Goal: Task Accomplishment & Management: Manage account settings

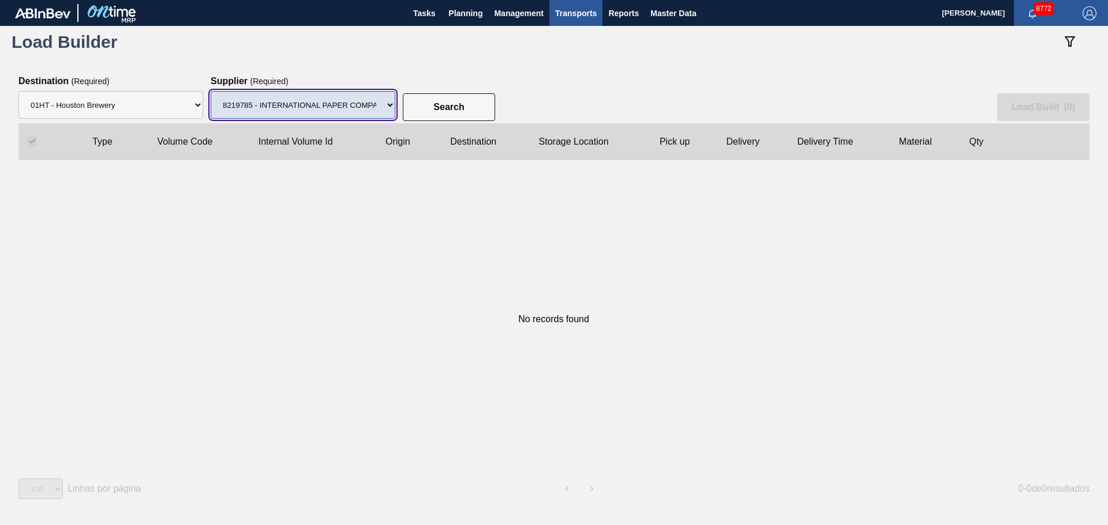
click at [211, 91] on select "Supplier 8329501 - ACCORD CARTON CO 8341298 - ACCREDO PACKAGING INC 8248341 - A…" at bounding box center [303, 105] width 185 height 28
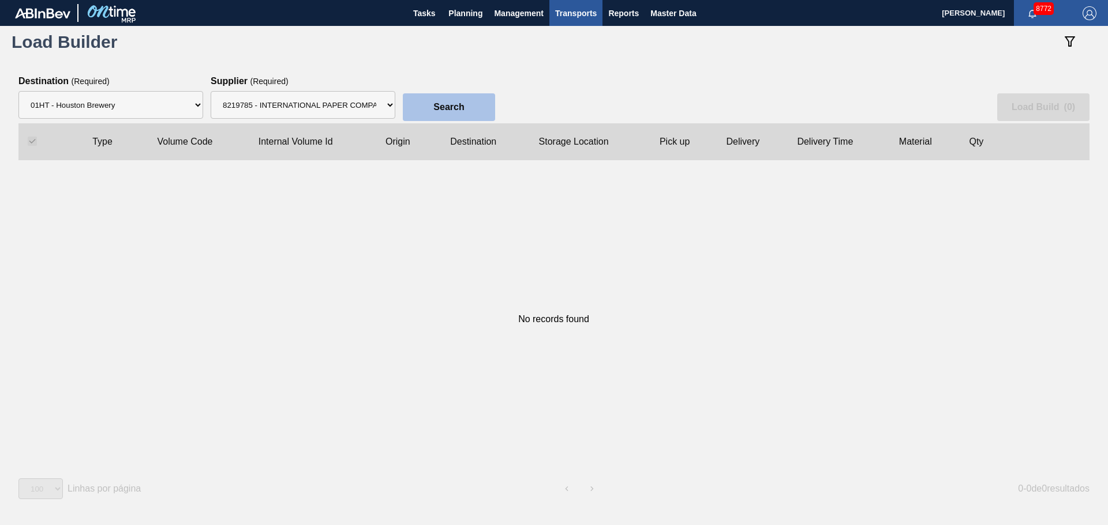
click at [443, 112] on button "Search" at bounding box center [449, 107] width 92 height 28
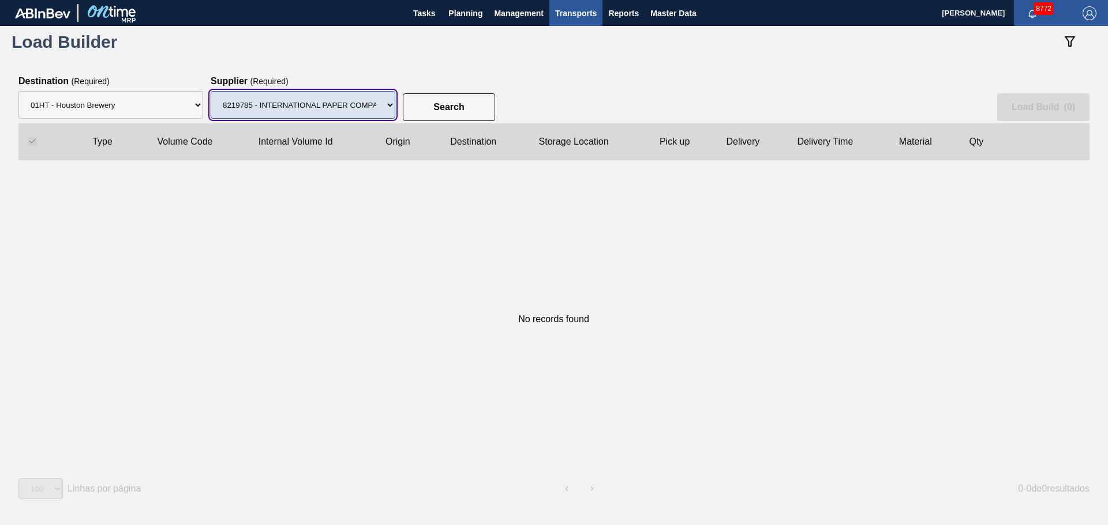
click at [356, 111] on select "Supplier 8329501 - ACCORD CARTON CO 8341298 - ACCREDO PACKAGING INC 8248341 - A…" at bounding box center [303, 105] width 185 height 28
click at [211, 91] on select "Supplier 8329501 - ACCORD CARTON CO 8341298 - ACCREDO PACKAGING INC 8248341 - A…" at bounding box center [303, 105] width 185 height 28
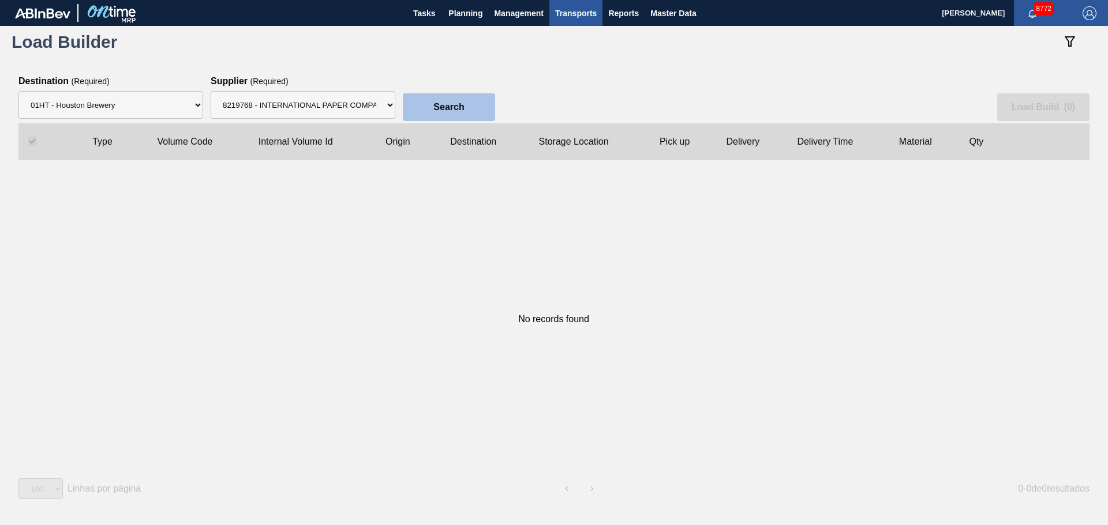
click at [457, 97] on button "Search" at bounding box center [449, 107] width 92 height 28
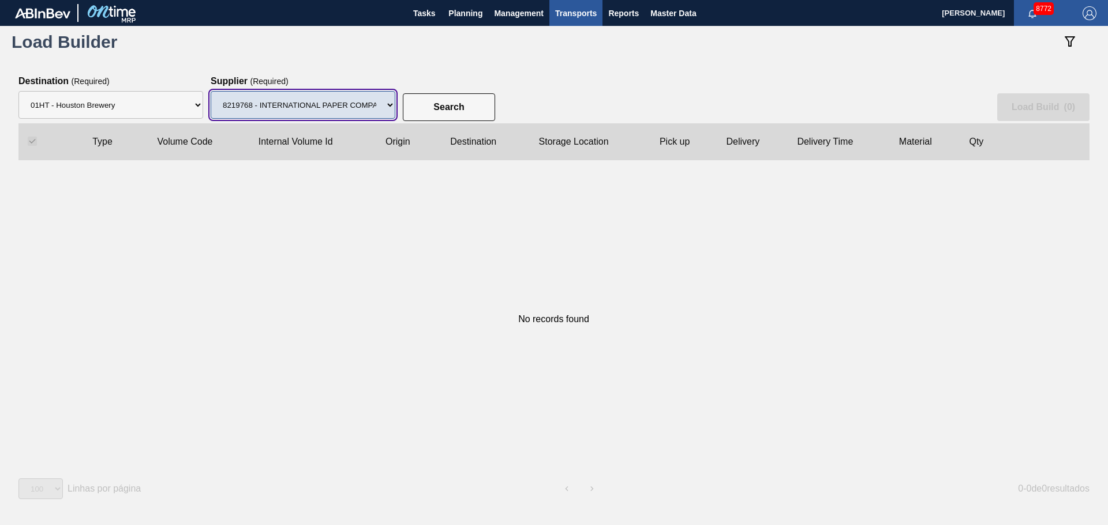
drag, startPoint x: 372, startPoint y: 109, endPoint x: 369, endPoint y: 116, distance: 7.7
click at [372, 109] on select "Supplier 8329501 - ACCORD CARTON CO 8341298 - ACCREDO PACKAGING INC 8248341 - A…" at bounding box center [303, 105] width 185 height 28
click at [211, 91] on select "Supplier 8329501 - ACCORD CARTON CO 8341298 - ACCREDO PACKAGING INC 8248341 - A…" at bounding box center [303, 105] width 185 height 28
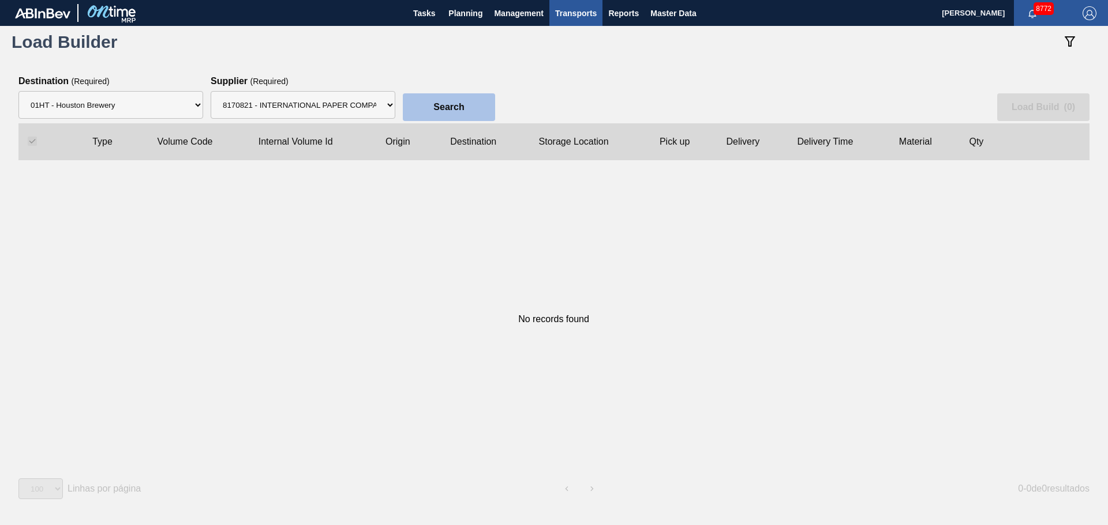
click at [432, 111] on button "Search" at bounding box center [449, 107] width 92 height 28
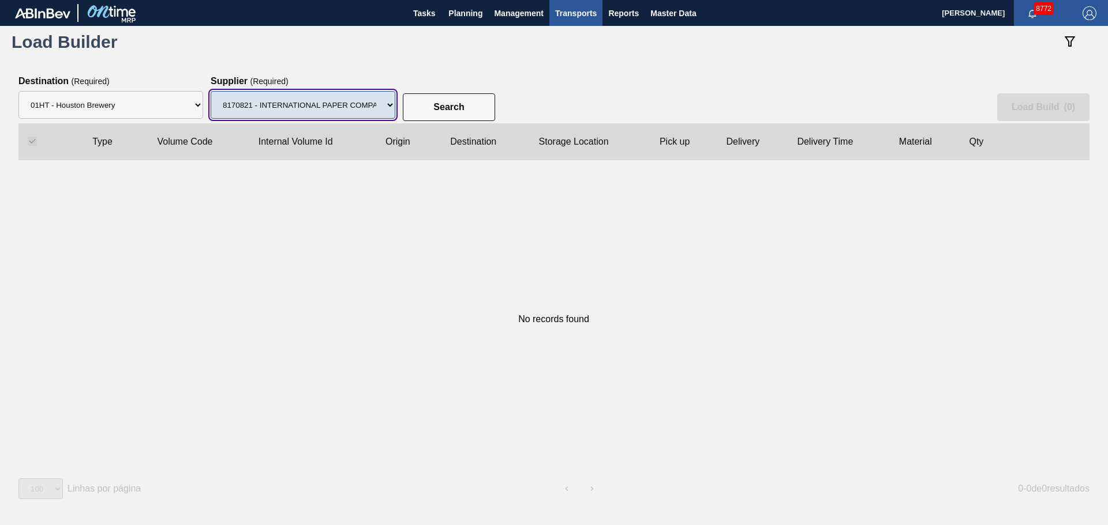
click at [338, 118] on select "Supplier 8329501 - ACCORD CARTON CO 8341298 - ACCREDO PACKAGING INC 8248341 - A…" at bounding box center [303, 105] width 185 height 28
click at [211, 91] on select "Supplier 8329501 - ACCORD CARTON CO 8341298 - ACCREDO PACKAGING INC 8248341 - A…" at bounding box center [303, 105] width 185 height 28
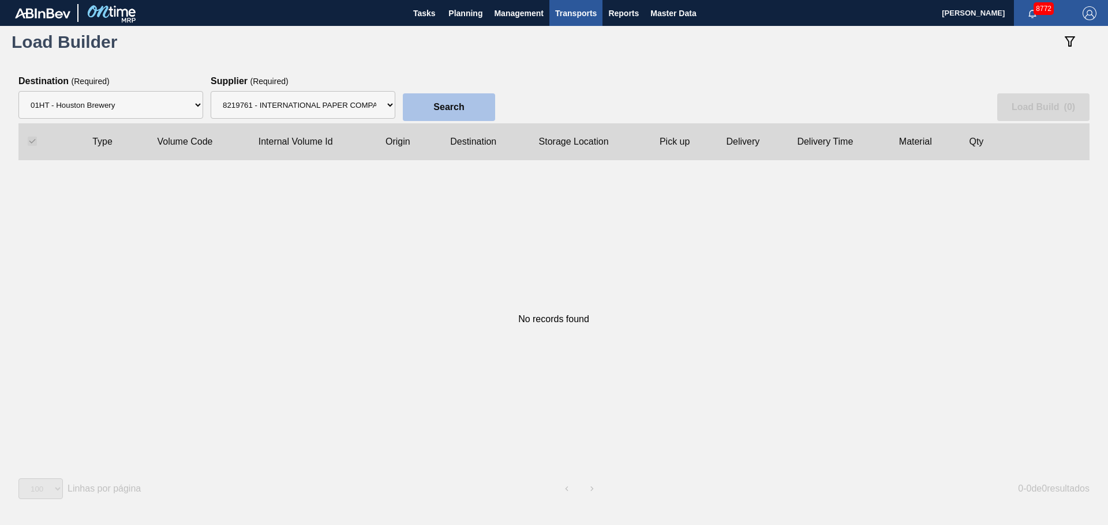
click at [427, 99] on button "Search" at bounding box center [449, 107] width 92 height 28
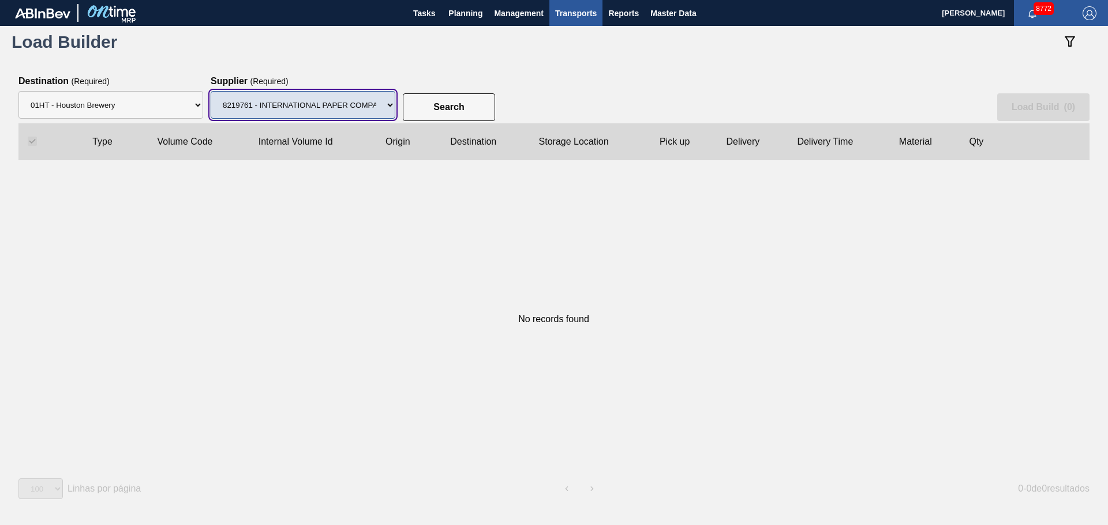
click at [361, 101] on select "Supplier 8329501 - ACCORD CARTON CO 8341298 - ACCREDO PACKAGING INC 8248341 - A…" at bounding box center [303, 105] width 185 height 28
click at [211, 91] on select "Supplier 8329501 - ACCORD CARTON CO 8341298 - ACCREDO PACKAGING INC 8248341 - A…" at bounding box center [303, 105] width 185 height 28
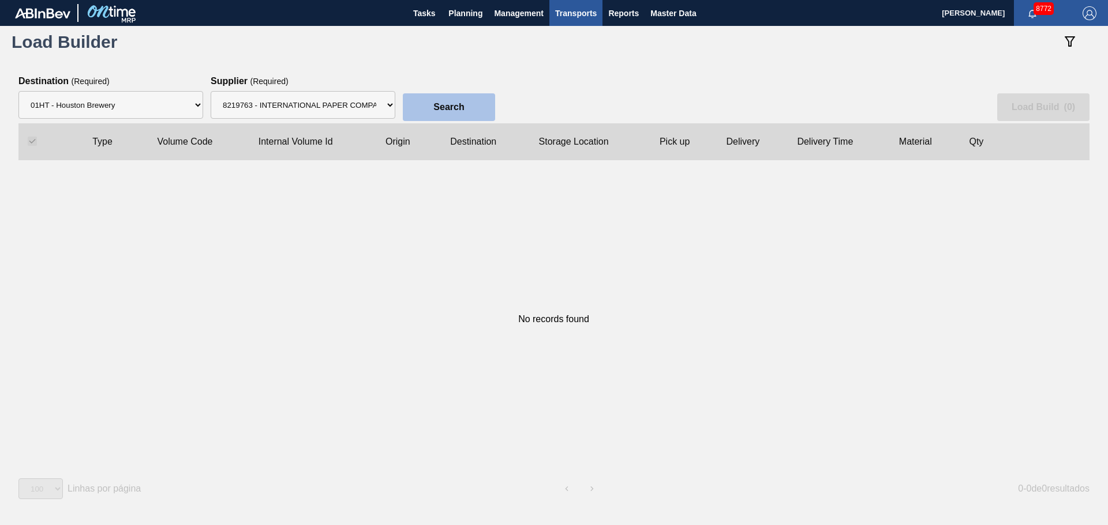
click at [423, 101] on button "Search" at bounding box center [449, 107] width 92 height 28
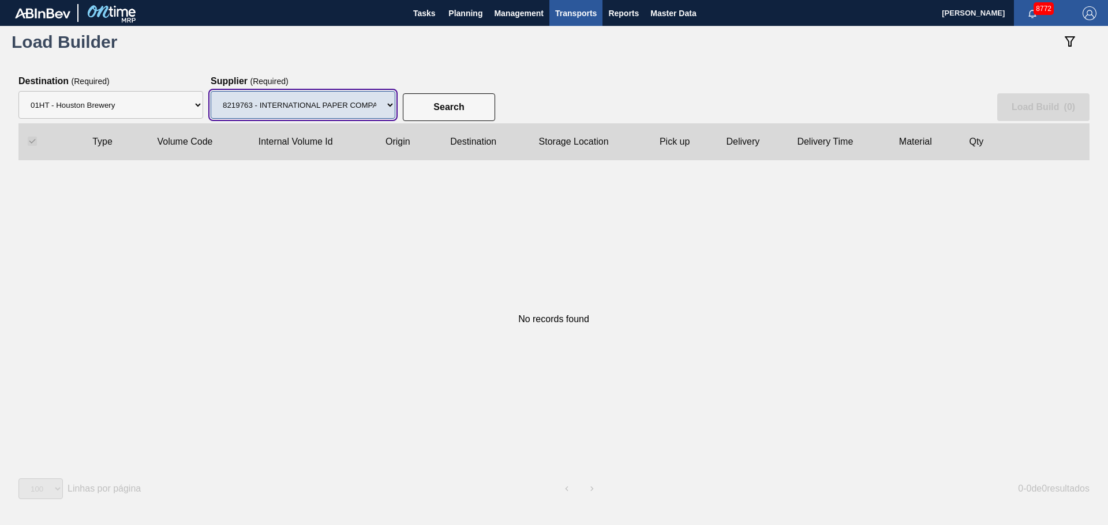
drag, startPoint x: 310, startPoint y: 95, endPoint x: 308, endPoint y: 103, distance: 8.3
click at [310, 95] on select "Supplier 8329501 - ACCORD CARTON CO 8341298 - ACCREDO PACKAGING INC 8248341 - A…" at bounding box center [303, 105] width 185 height 28
click at [211, 91] on select "Supplier 8329501 - ACCORD CARTON CO 8341298 - ACCREDO PACKAGING INC 8248341 - A…" at bounding box center [303, 105] width 185 height 28
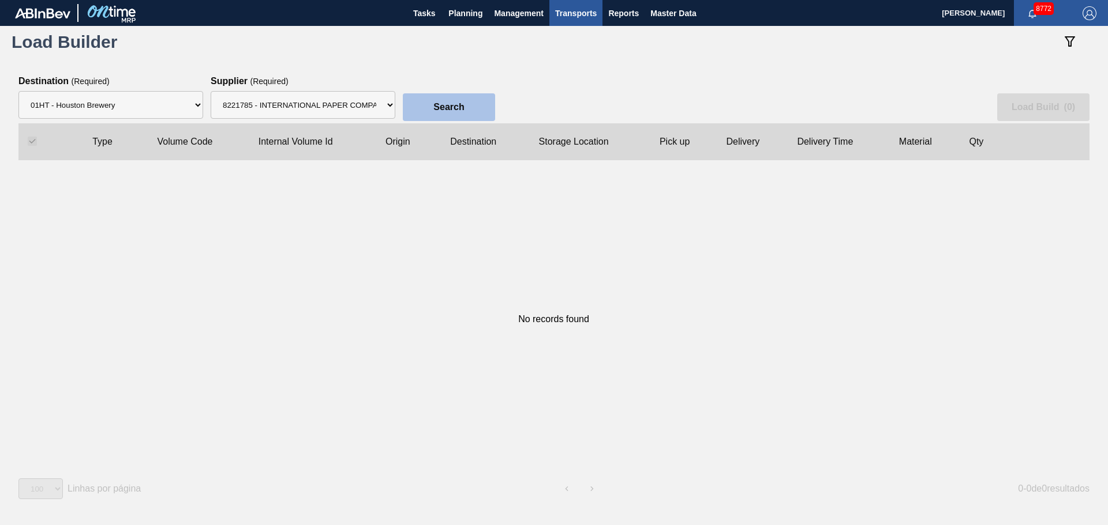
click at [0, 0] on slot "Search" at bounding box center [0, 0] width 0 height 0
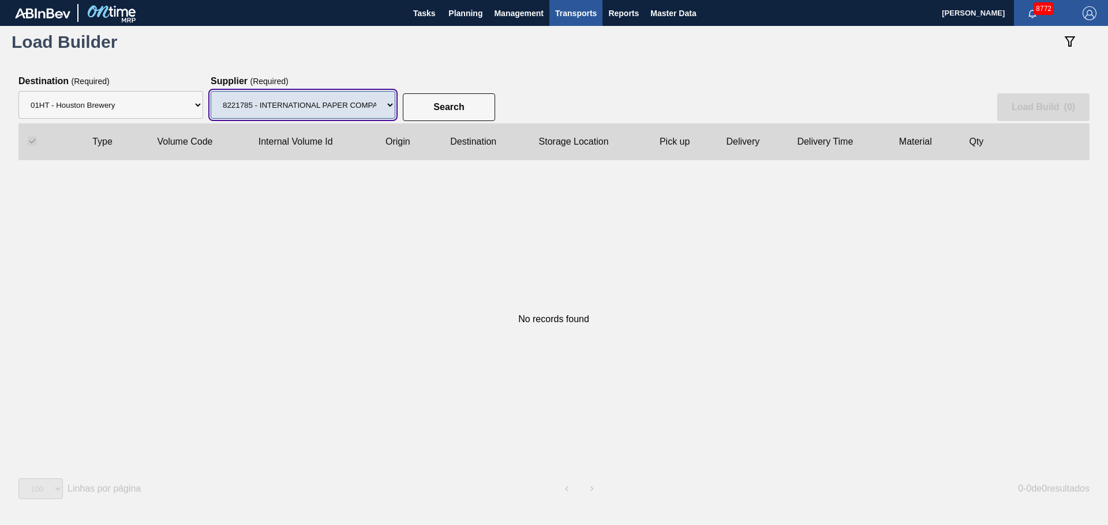
drag, startPoint x: 320, startPoint y: 99, endPoint x: 320, endPoint y: 114, distance: 15.0
click at [320, 99] on select "Supplier 8329501 - ACCORD CARTON CO 8341298 - ACCREDO PACKAGING INC 8248341 - A…" at bounding box center [303, 105] width 185 height 28
click at [211, 91] on select "Supplier 8329501 - ACCORD CARTON CO 8341298 - ACCREDO PACKAGING INC 8248341 - A…" at bounding box center [303, 105] width 185 height 28
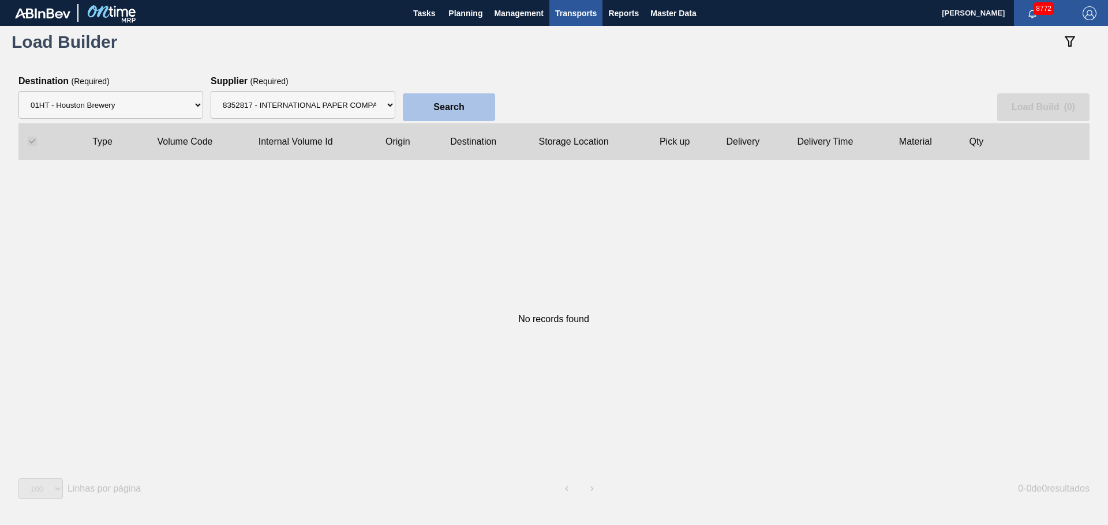
click at [0, 0] on slot "Search" at bounding box center [0, 0] width 0 height 0
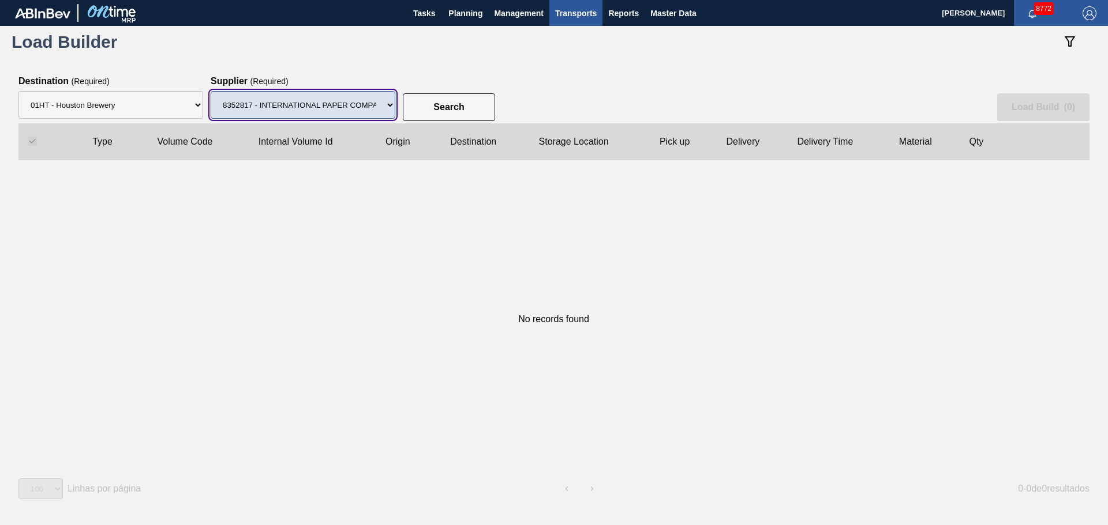
click at [361, 109] on select "Supplier 8329501 - ACCORD CARTON CO 8341298 - ACCREDO PACKAGING INC 8248341 - A…" at bounding box center [303, 105] width 185 height 28
click at [211, 91] on select "Supplier 8329501 - ACCORD CARTON CO 8341298 - ACCREDO PACKAGING INC 8248341 - A…" at bounding box center [303, 105] width 185 height 28
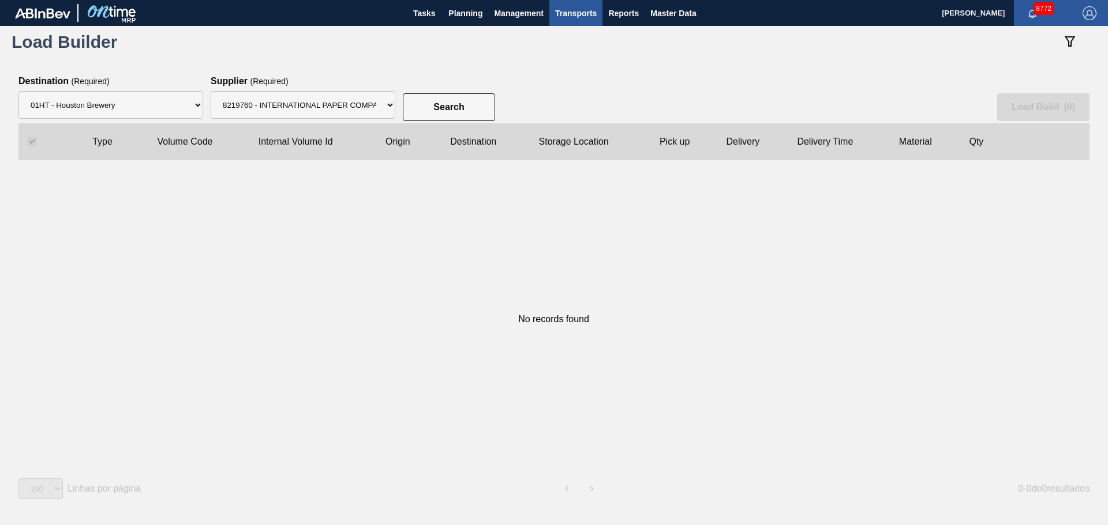
click at [430, 91] on div "Search Load Build ( 0 )" at bounding box center [553, 99] width 1071 height 47
click at [434, 102] on button "Search" at bounding box center [449, 107] width 92 height 28
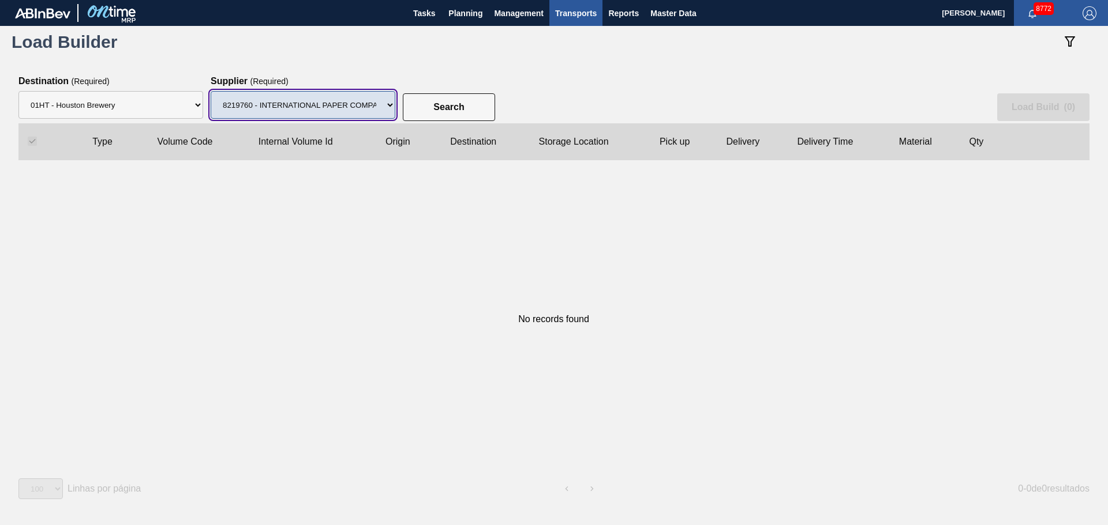
drag, startPoint x: 356, startPoint y: 106, endPoint x: 352, endPoint y: 118, distance: 12.8
click at [356, 106] on select "Supplier 8329501 - ACCORD CARTON CO 8341298 - ACCREDO PACKAGING INC 8248341 - A…" at bounding box center [303, 105] width 185 height 28
click at [211, 91] on select "Supplier 8329501 - ACCORD CARTON CO 8341298 - ACCREDO PACKAGING INC 8248341 - A…" at bounding box center [303, 105] width 185 height 28
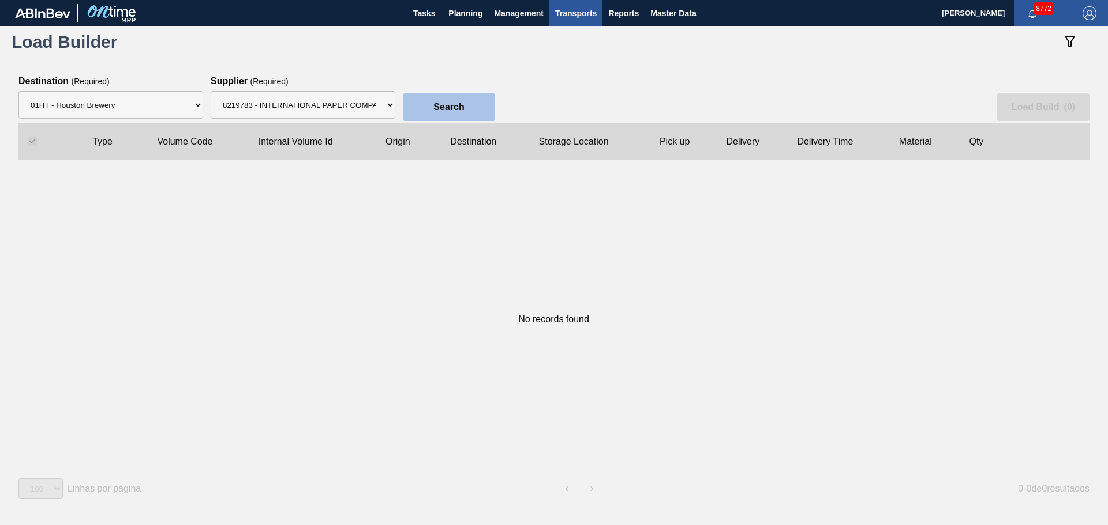
click at [0, 0] on slot "Search" at bounding box center [0, 0] width 0 height 0
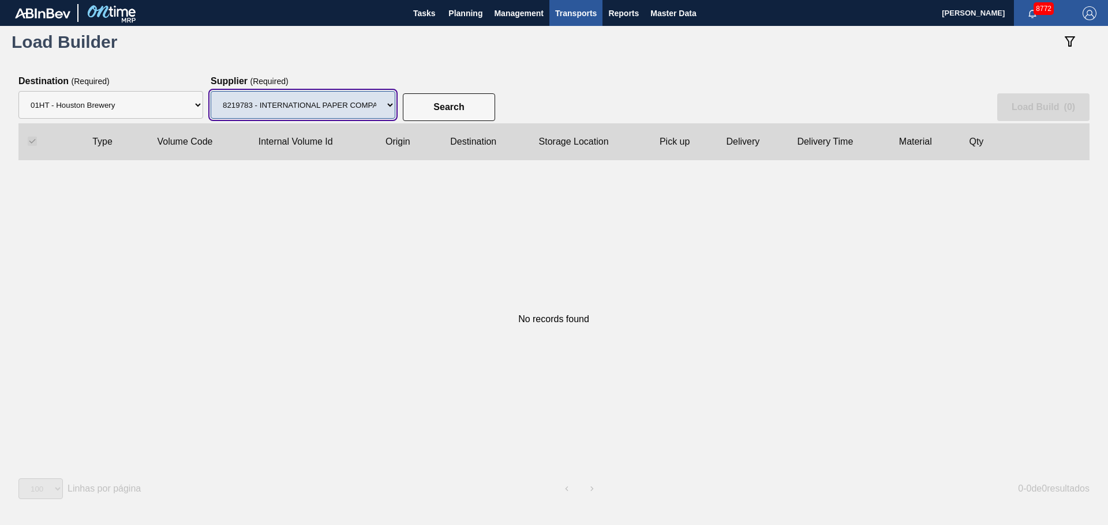
click at [367, 110] on select "Supplier 8329501 - ACCORD CARTON CO 8341298 - ACCREDO PACKAGING INC 8248341 - A…" at bounding box center [303, 105] width 185 height 28
select select "1425"
click at [211, 91] on select "Supplier 8329501 - ACCORD CARTON CO 8341298 - ACCREDO PACKAGING INC 8248341 - A…" at bounding box center [303, 105] width 185 height 28
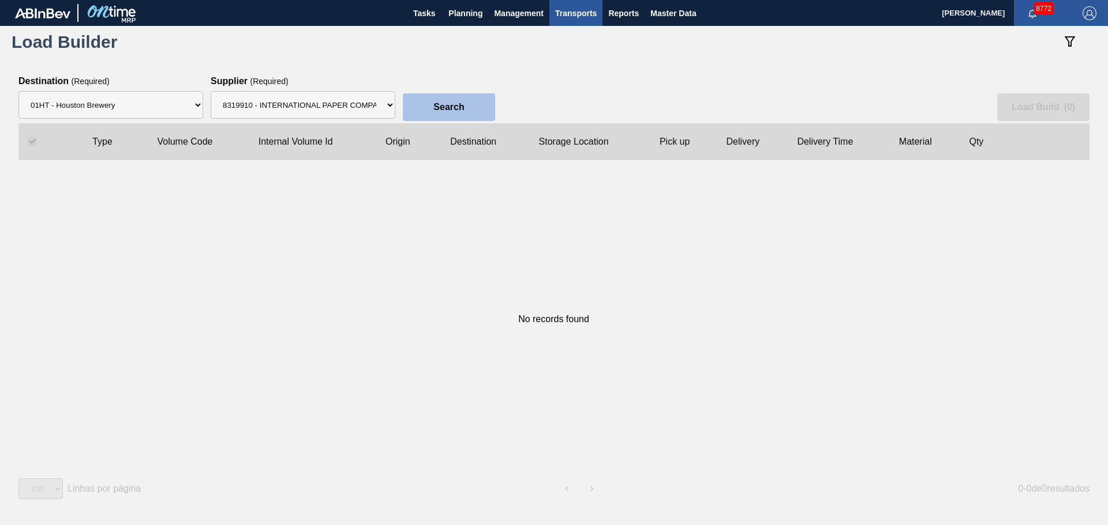
click at [447, 120] on button "Search" at bounding box center [449, 107] width 92 height 28
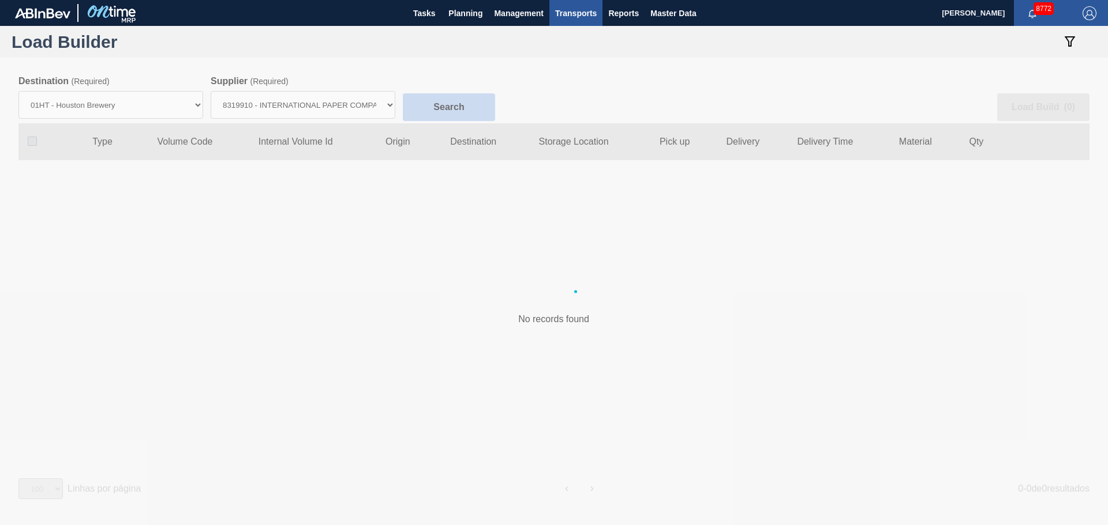
checkbox input "false"
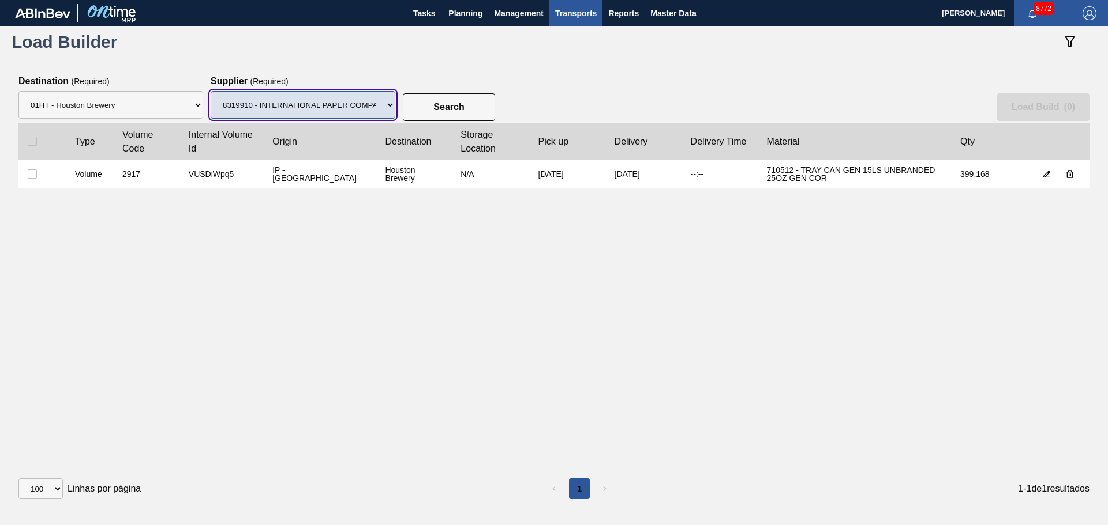
click at [333, 112] on select "Supplier 8329501 - ACCORD CARTON CO 8341298 - ACCREDO PACKAGING INC 8248341 - A…" at bounding box center [303, 105] width 185 height 28
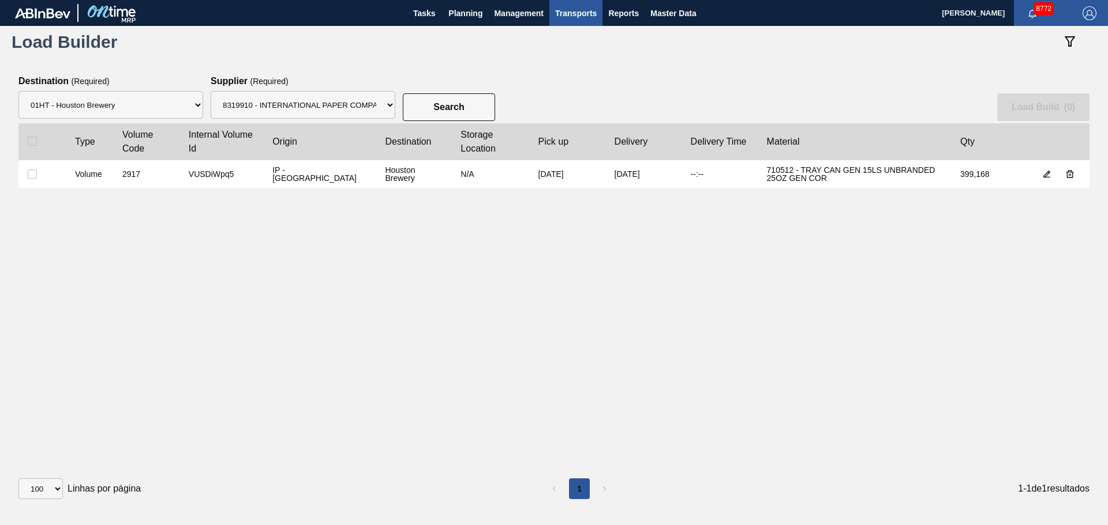
click at [615, 88] on div "Search Load Build ( 0 )" at bounding box center [553, 99] width 1071 height 47
click at [32, 172] on input "checkbox" at bounding box center [32, 174] width 9 height 9
checkbox input "true"
click at [0, 0] on slot "Load Build ( 1 )" at bounding box center [0, 0] width 0 height 0
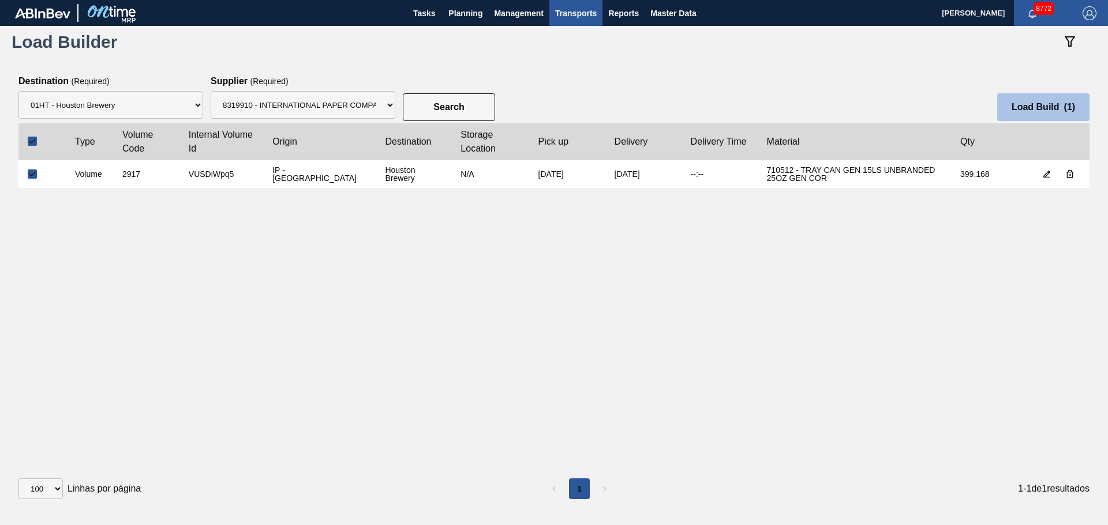
select select "Undefined"
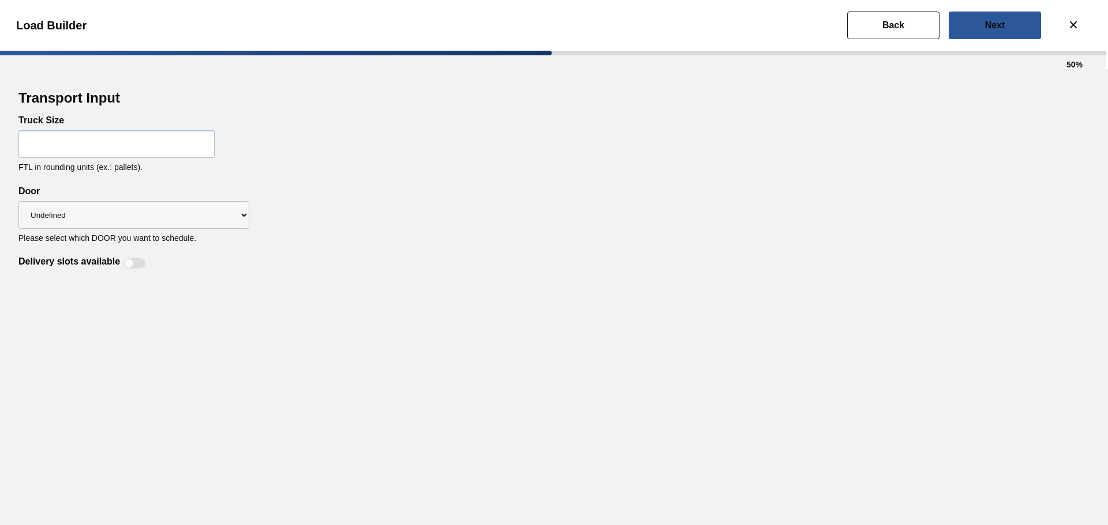
click at [81, 138] on input "text" at bounding box center [116, 144] width 196 height 28
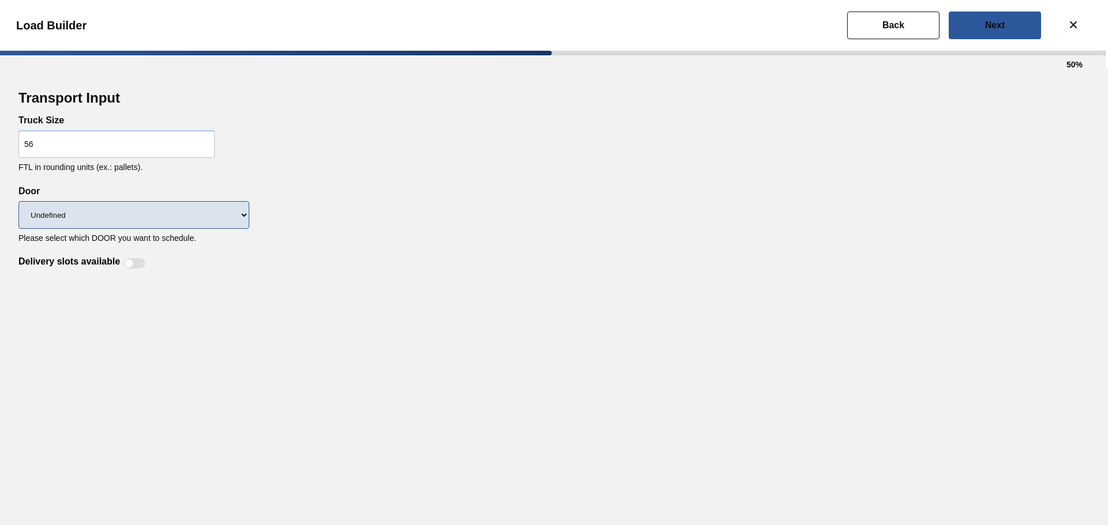
type input "56"
drag, startPoint x: 45, startPoint y: 219, endPoint x: 46, endPoint y: 227, distance: 7.6
click at [45, 219] on select "Undefined IP" at bounding box center [133, 215] width 231 height 28
select select "IP"
click at [18, 201] on select "Undefined IP" at bounding box center [133, 215] width 231 height 28
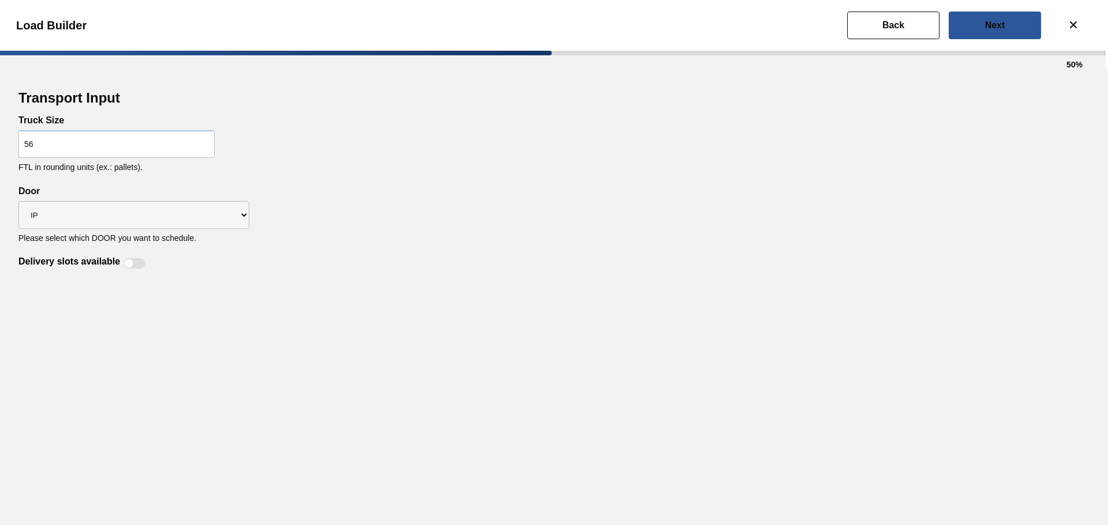
click at [127, 263] on div at bounding box center [129, 264] width 10 height 10
checkbox input "true"
click at [885, 35] on button "Next" at bounding box center [994, 26] width 92 height 28
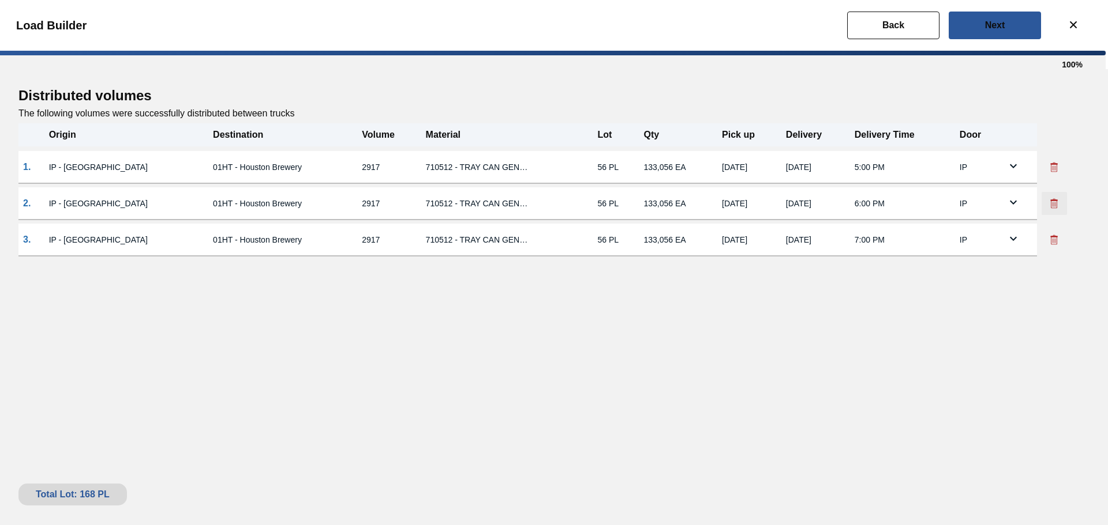
click at [885, 201] on icon at bounding box center [1054, 204] width 12 height 12
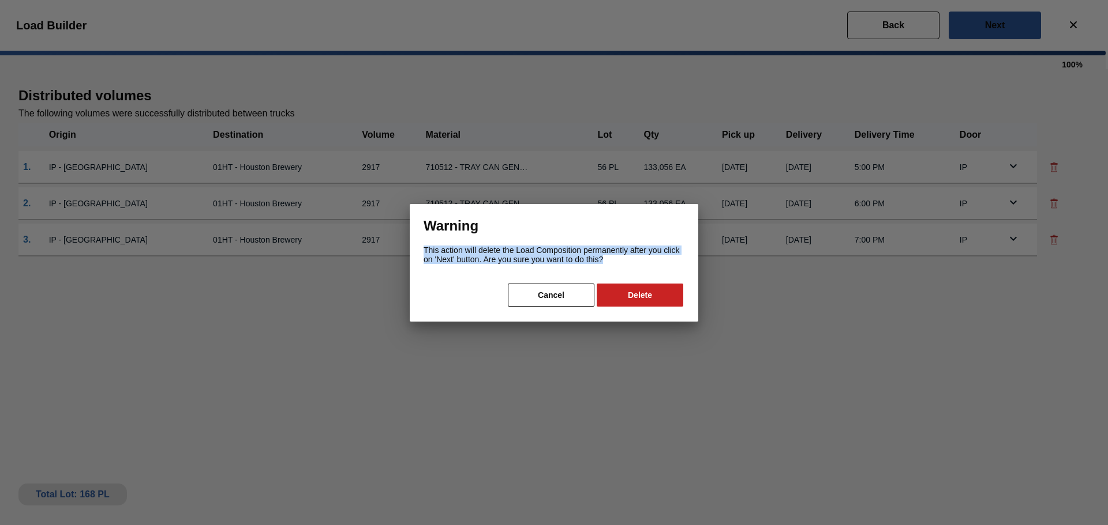
drag, startPoint x: 603, startPoint y: 260, endPoint x: 412, endPoint y: 250, distance: 191.2
click at [412, 250] on div "Warning This action will delete the Load Composition permanently after you clic…" at bounding box center [554, 263] width 288 height 118
click at [421, 318] on div "Warning This action will delete the Load Composition permanently after you clic…" at bounding box center [554, 263] width 288 height 118
click at [484, 291] on div "Cancel Delete" at bounding box center [553, 295] width 261 height 25
click at [541, 298] on button "Cancel" at bounding box center [551, 295] width 87 height 23
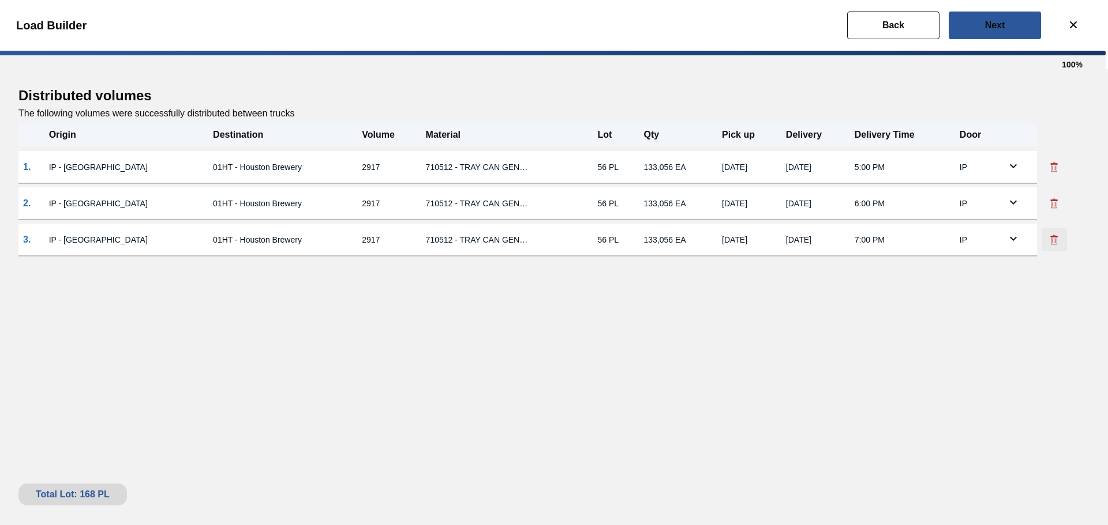
click at [885, 238] on icon at bounding box center [1054, 240] width 12 height 12
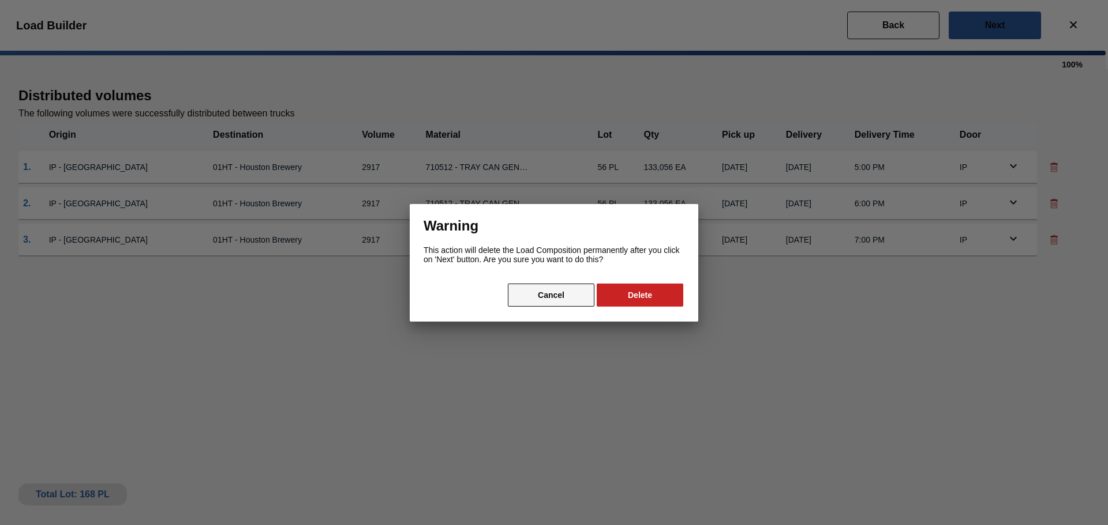
click at [554, 299] on button "Cancel" at bounding box center [551, 295] width 87 height 23
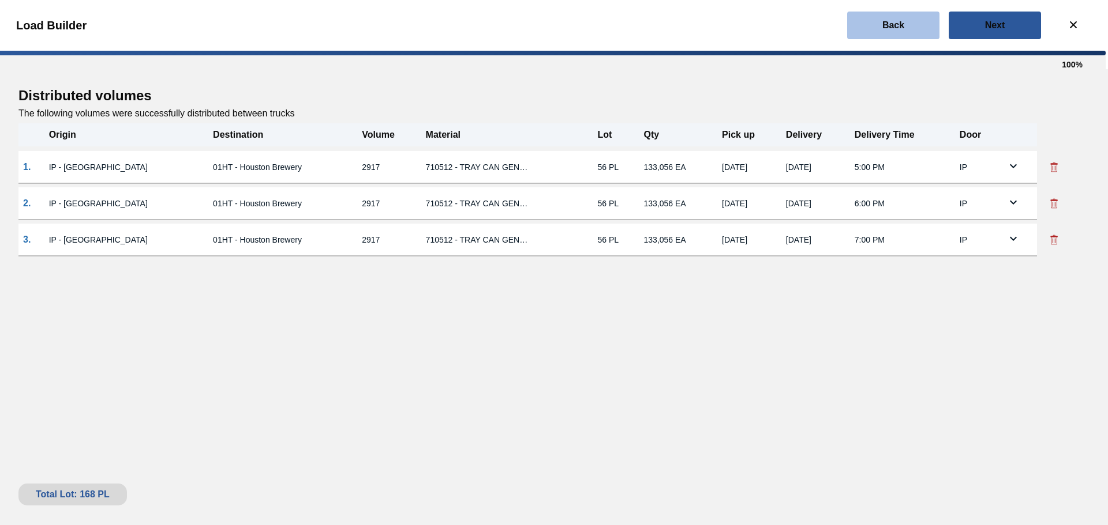
click at [885, 27] on button "Back" at bounding box center [893, 26] width 92 height 28
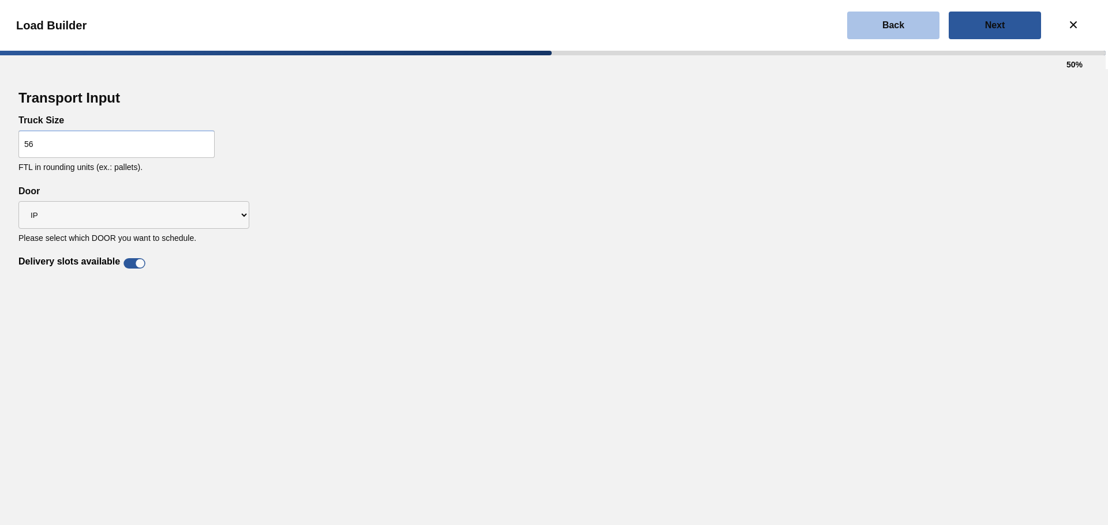
click at [0, 0] on slot "Back" at bounding box center [0, 0] width 0 height 0
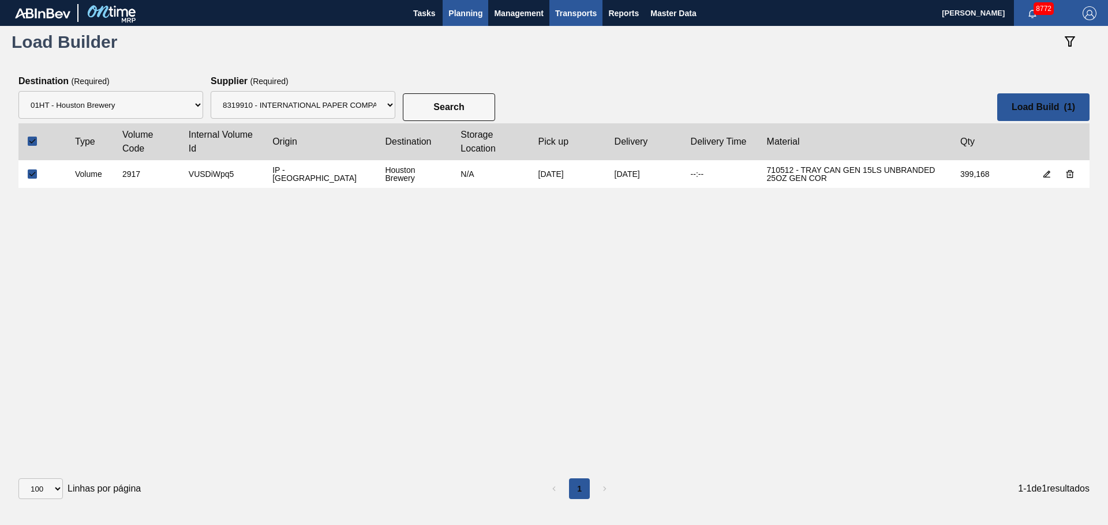
click at [450, 10] on span "Planning" at bounding box center [465, 13] width 34 height 14
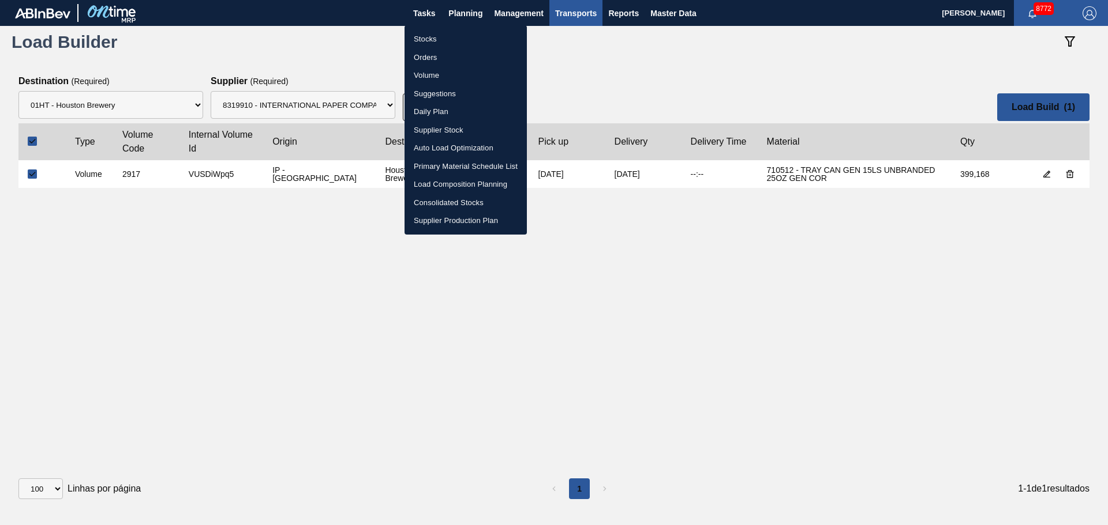
click at [0, 0] on li "Stocks" at bounding box center [0, 0] width 0 height 0
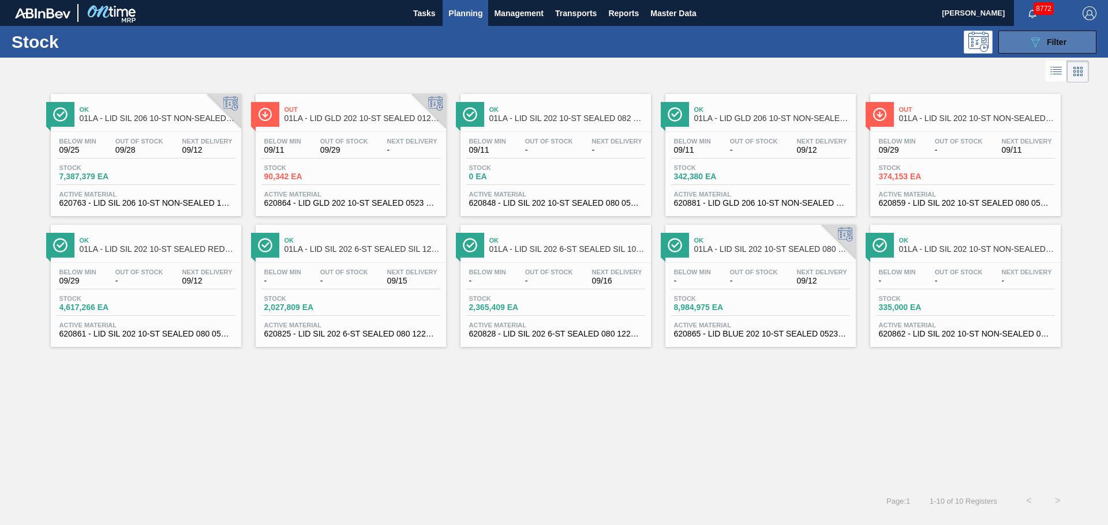
click at [885, 37] on span "Filter" at bounding box center [1056, 41] width 20 height 9
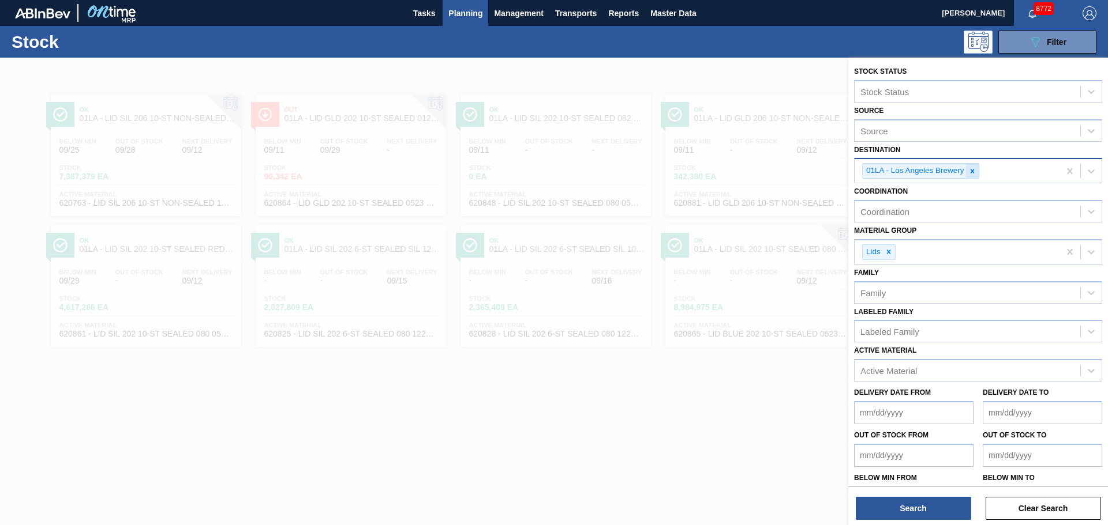
click at [885, 170] on icon at bounding box center [972, 171] width 8 height 8
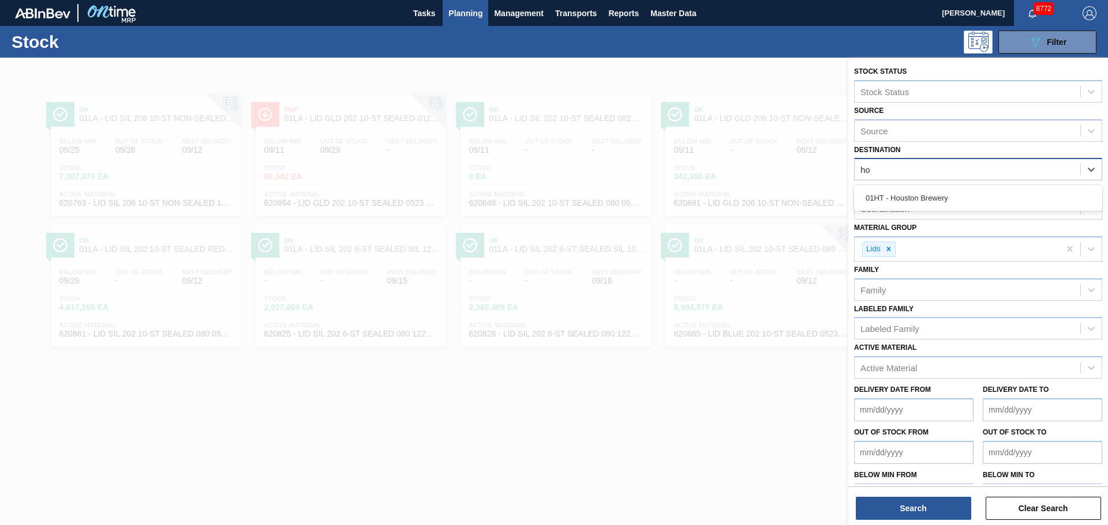
type input "hou"
click at [885, 194] on div "01HT - Houston Brewery" at bounding box center [978, 197] width 248 height 21
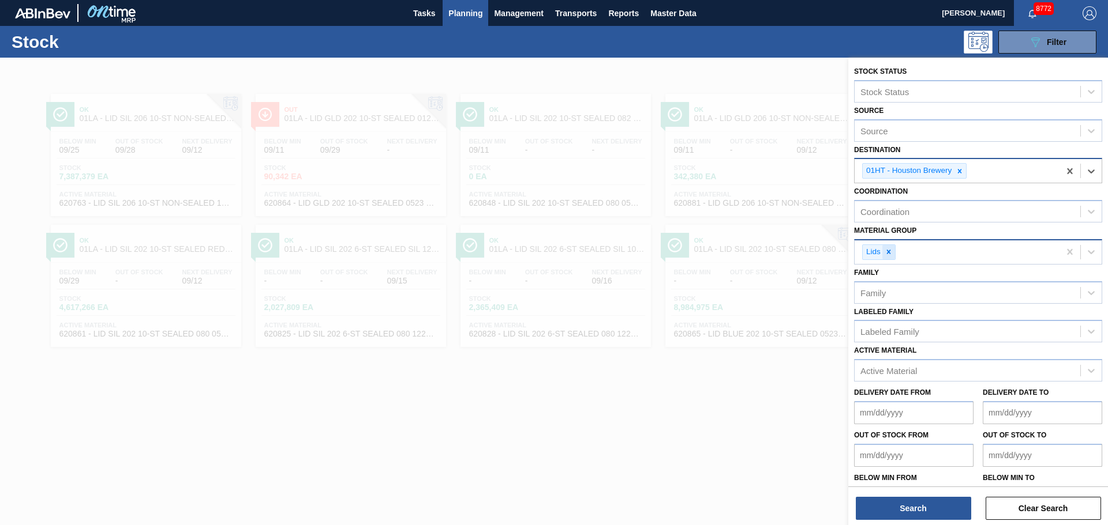
click at [885, 252] on div at bounding box center [888, 252] width 13 height 14
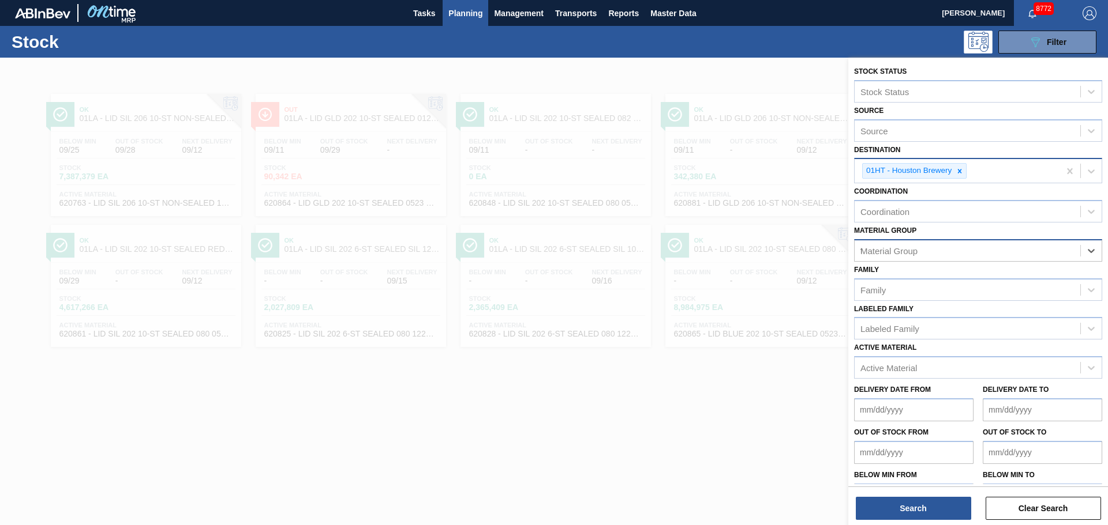
type Group "tr"
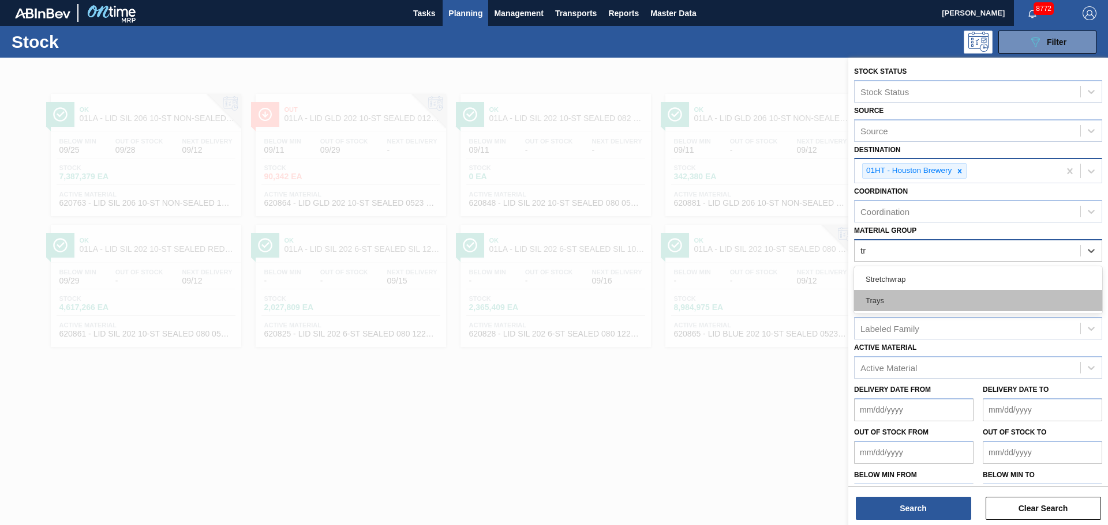
click at [885, 298] on div "Trays" at bounding box center [978, 300] width 248 height 21
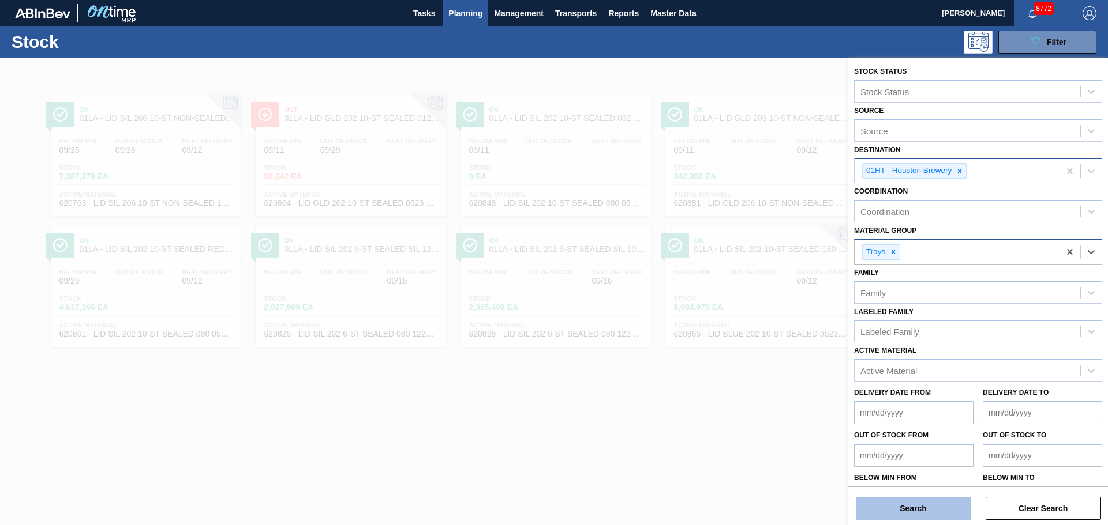
click at [885, 400] on button "Search" at bounding box center [912, 508] width 115 height 23
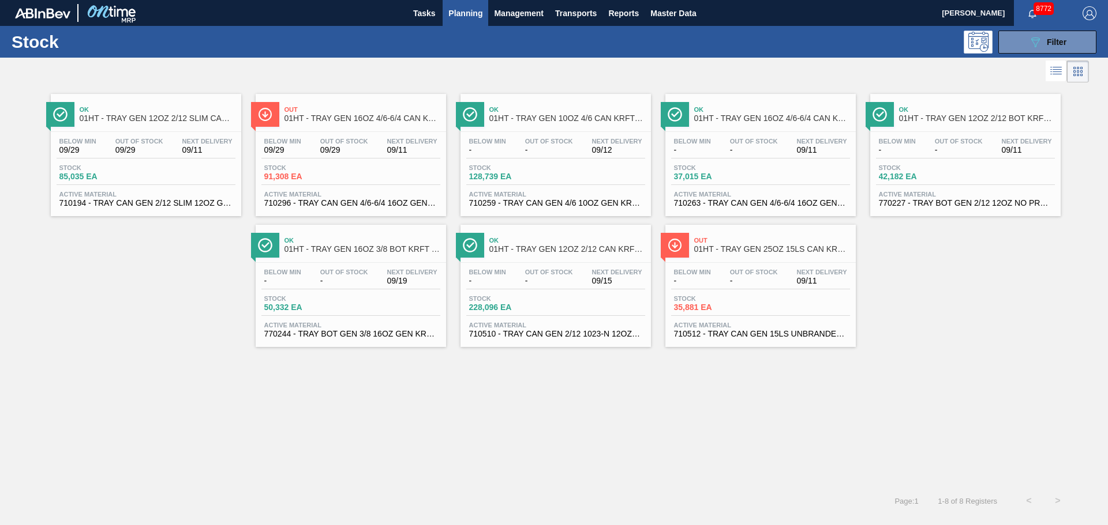
click at [753, 243] on span "Out" at bounding box center [772, 240] width 156 height 7
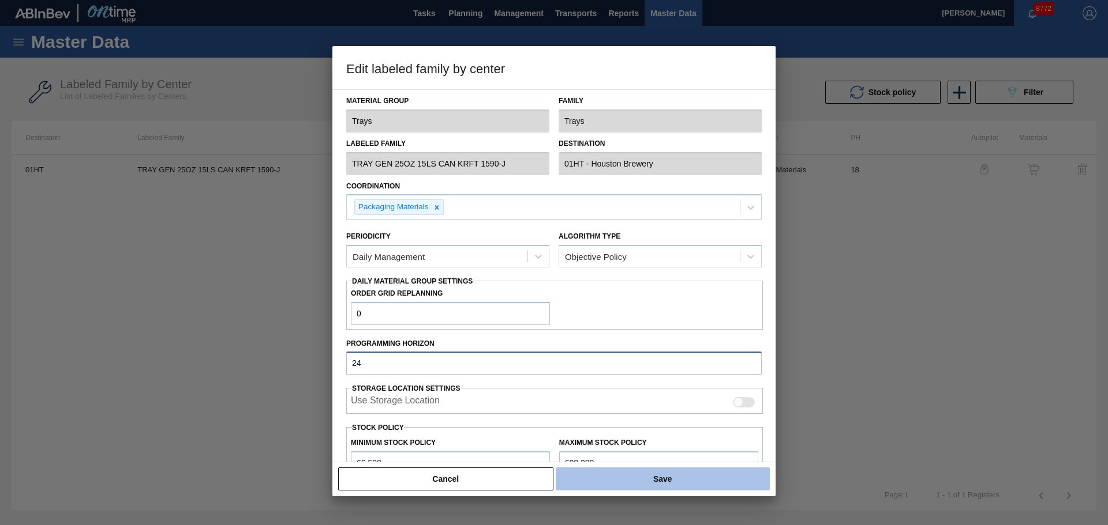
type input "24"
click at [666, 482] on button "Save" at bounding box center [662, 479] width 214 height 23
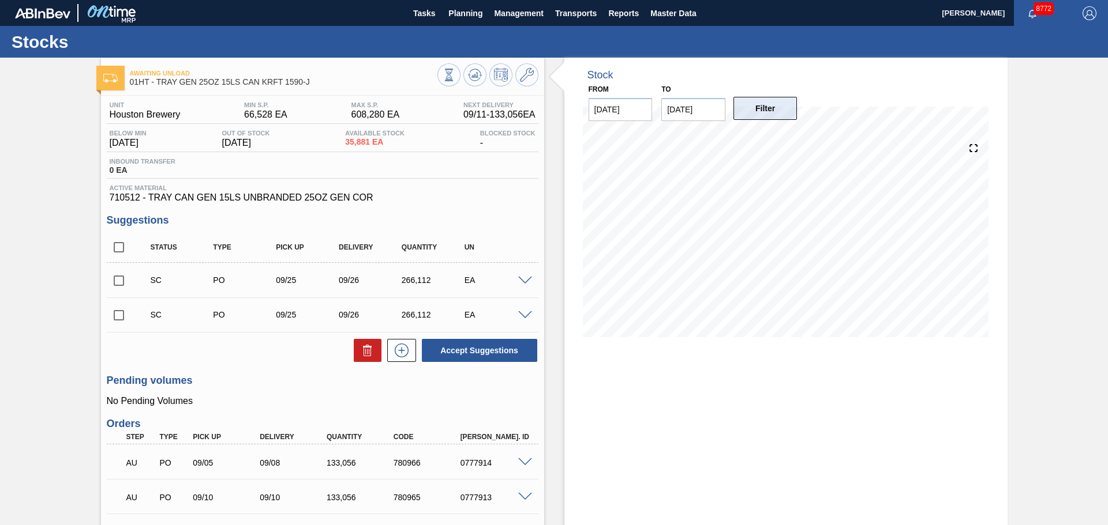
click at [738, 106] on button "Filter" at bounding box center [765, 108] width 64 height 23
click at [476, 70] on icon at bounding box center [475, 75] width 14 height 14
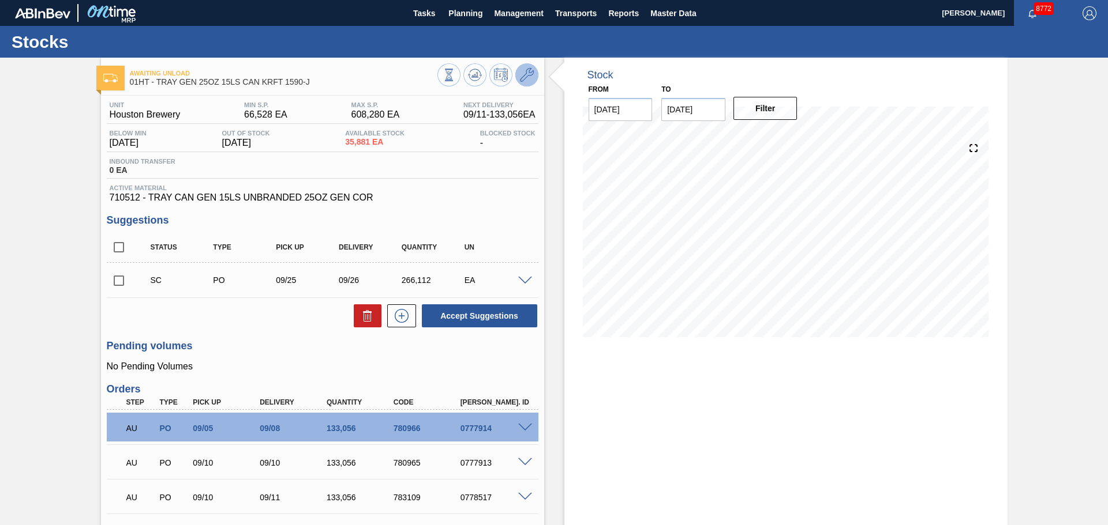
click at [530, 72] on icon at bounding box center [527, 75] width 14 height 14
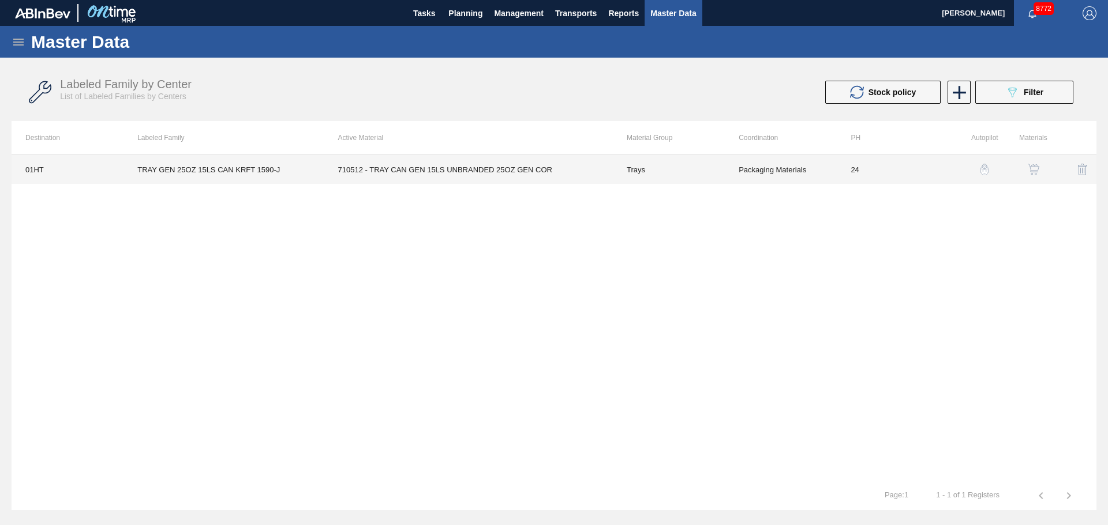
click at [832, 172] on td "Packaging Materials" at bounding box center [780, 169] width 112 height 29
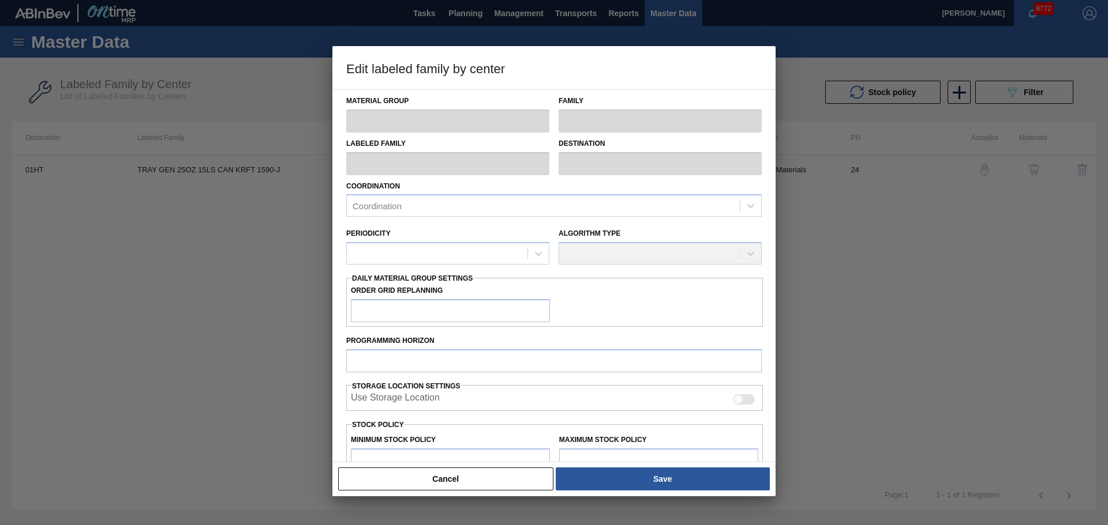
type input "Trays"
type input "TRAY GEN 25OZ 15LS CAN KRFT 1590-J"
type input "01HT - Houston Brewery"
type input "0"
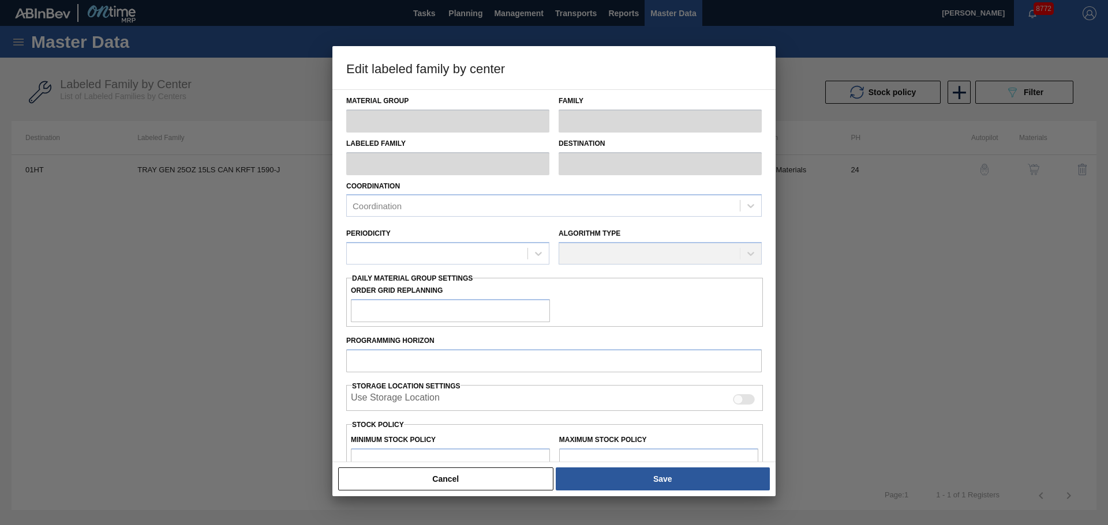
type input "24"
type input "66,528"
type input "608,280"
type input "20"
type input "174,878"
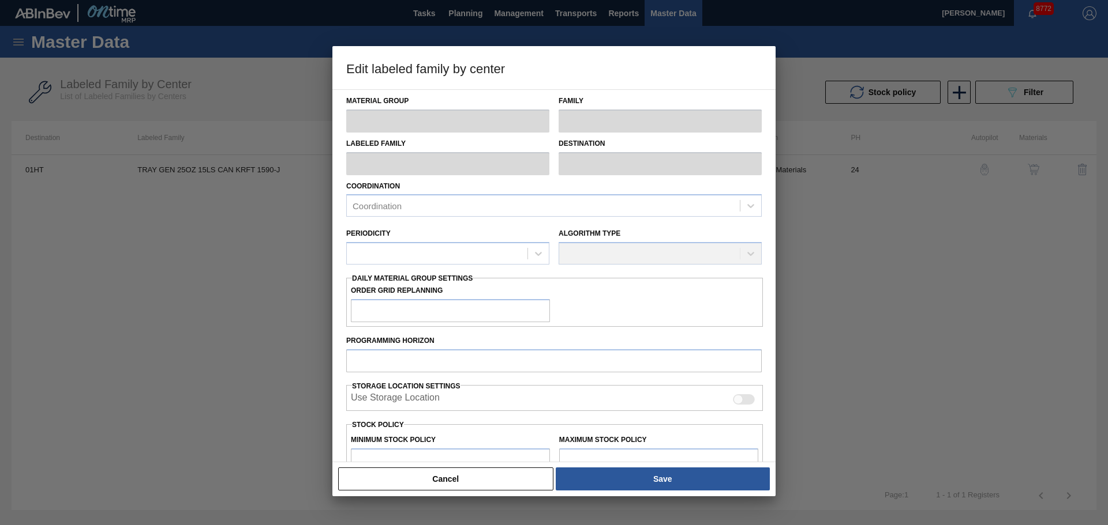
checkbox input "true"
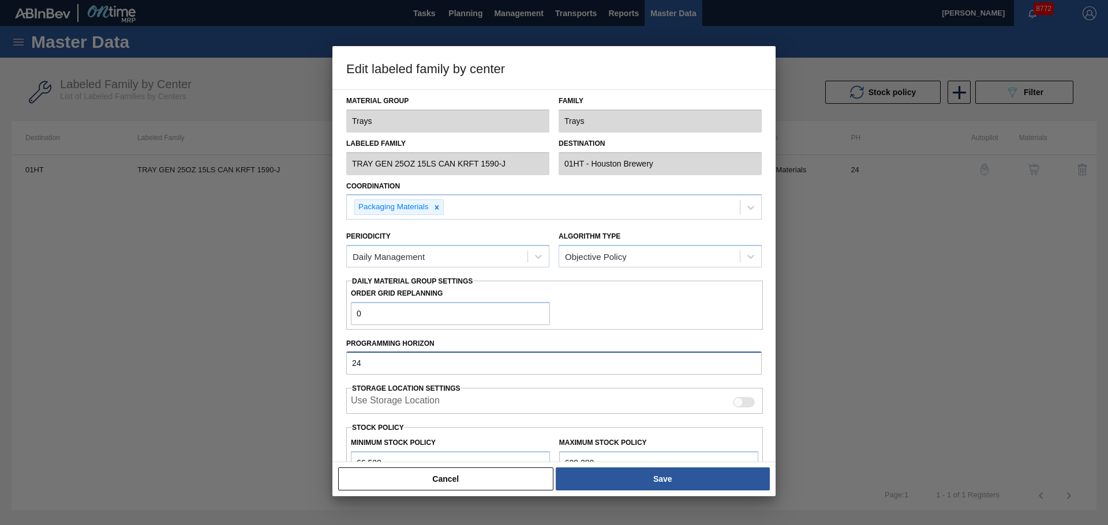
click at [324, 360] on div "Edit labeled family by center Material Group Trays Family Trays Labeled Family …" at bounding box center [554, 262] width 1108 height 525
type input "18"
click at [630, 465] on div "Cancel Save" at bounding box center [553, 479] width 443 height 35
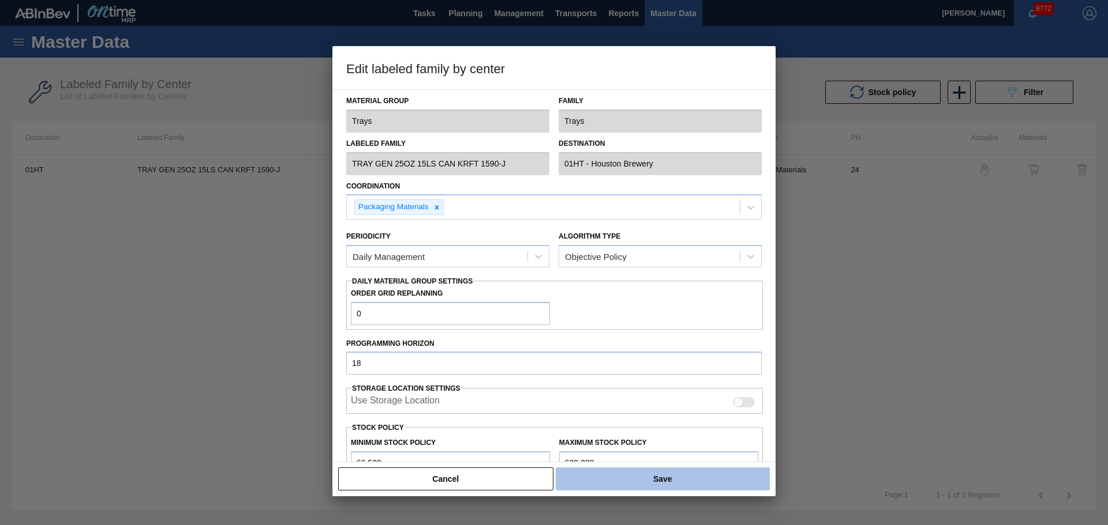
click at [633, 485] on button "Save" at bounding box center [662, 479] width 214 height 23
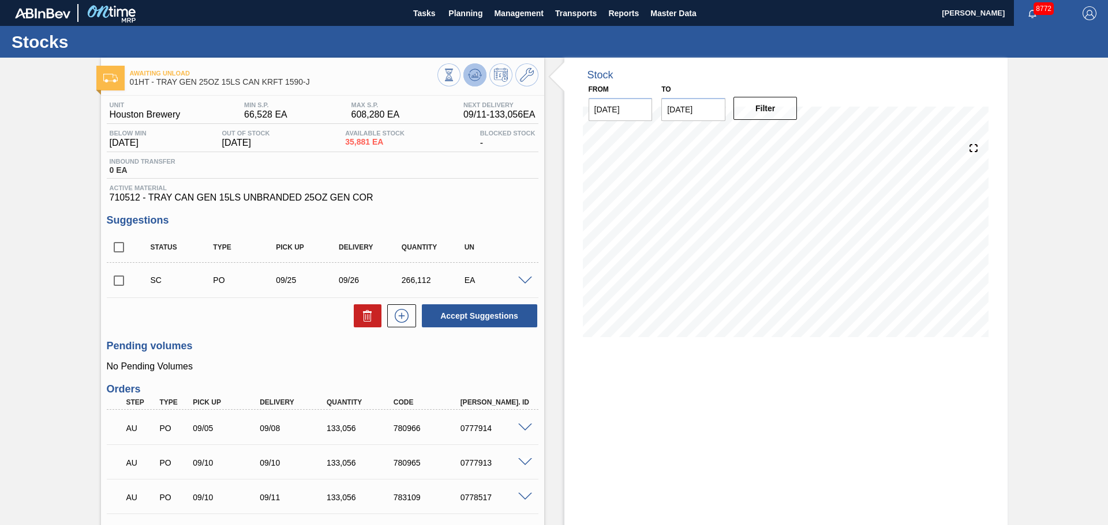
click at [472, 81] on icon at bounding box center [475, 75] width 14 height 14
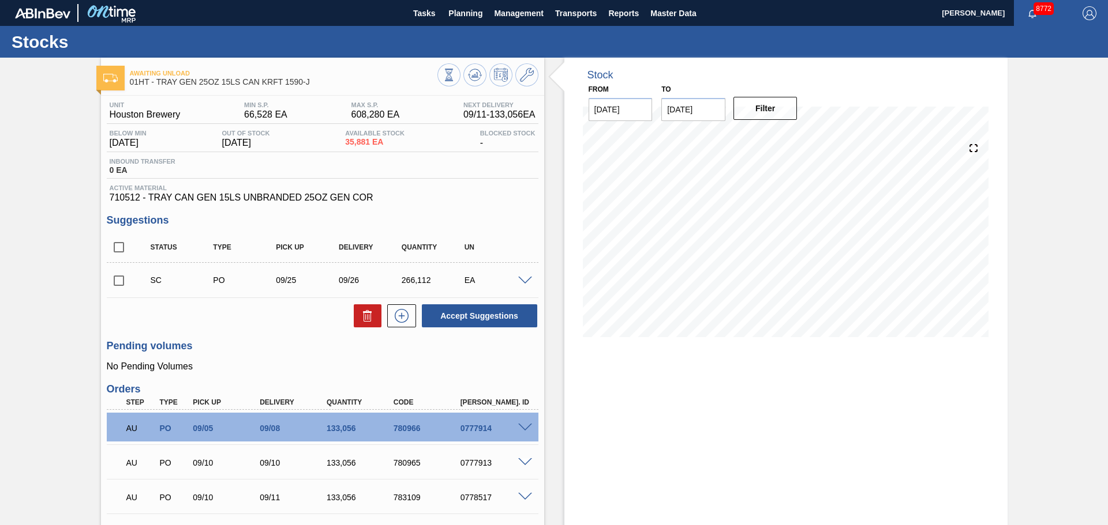
click at [996, 442] on div "Stock From [DATE] to [DATE] Filter 09/19 Stock Projection 237,175 SAP Planning …" at bounding box center [785, 420] width 443 height 724
